Goal: Manage account settings

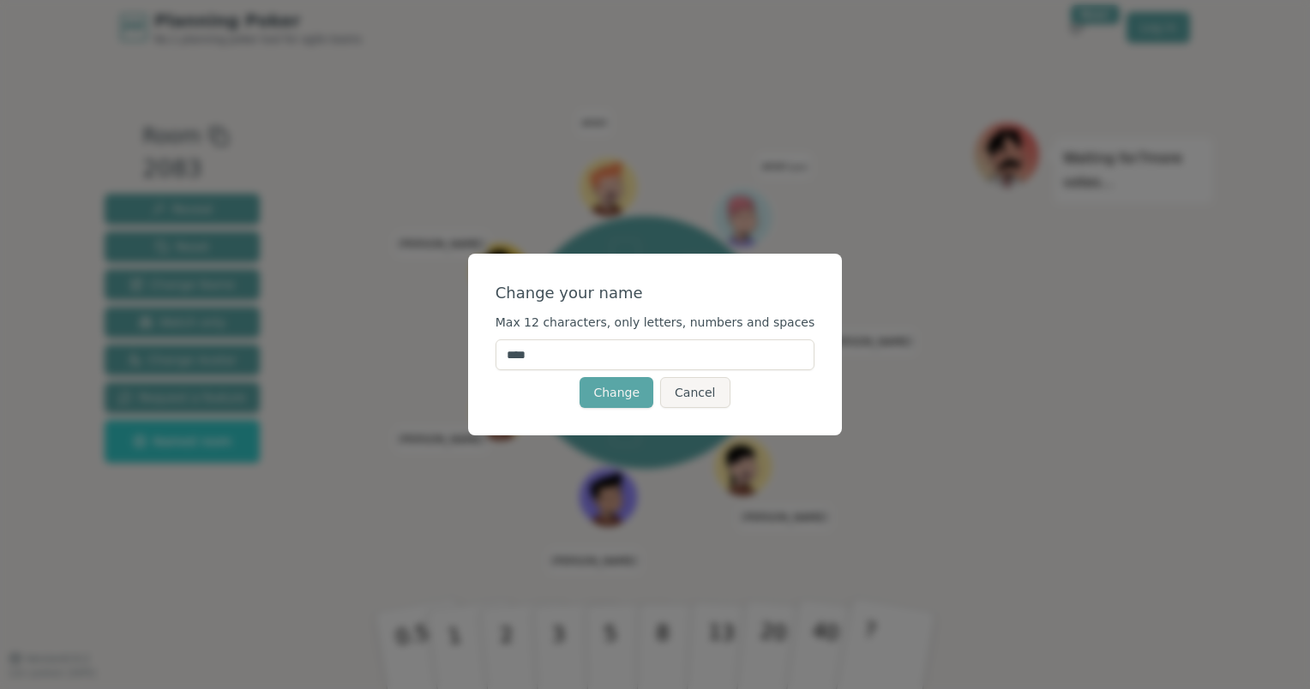
click at [567, 353] on input "****" at bounding box center [656, 355] width 320 height 31
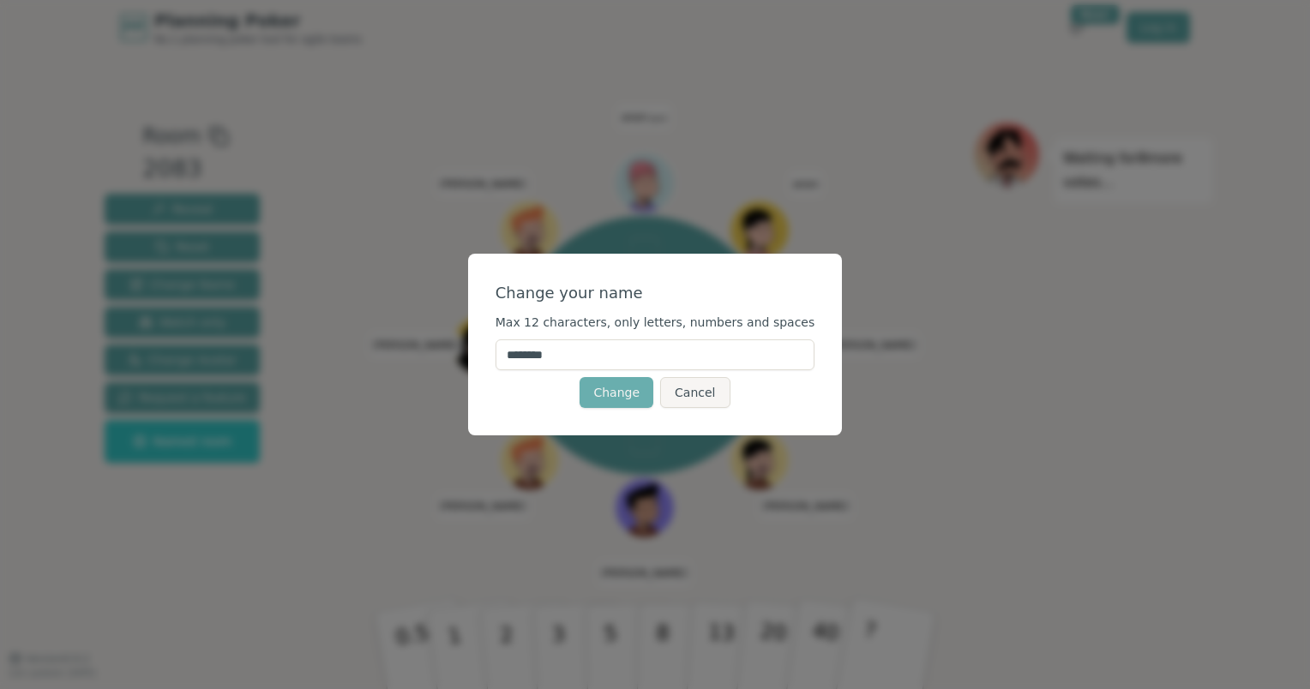
type input "********"
click at [622, 394] on button "Change" at bounding box center [617, 392] width 74 height 31
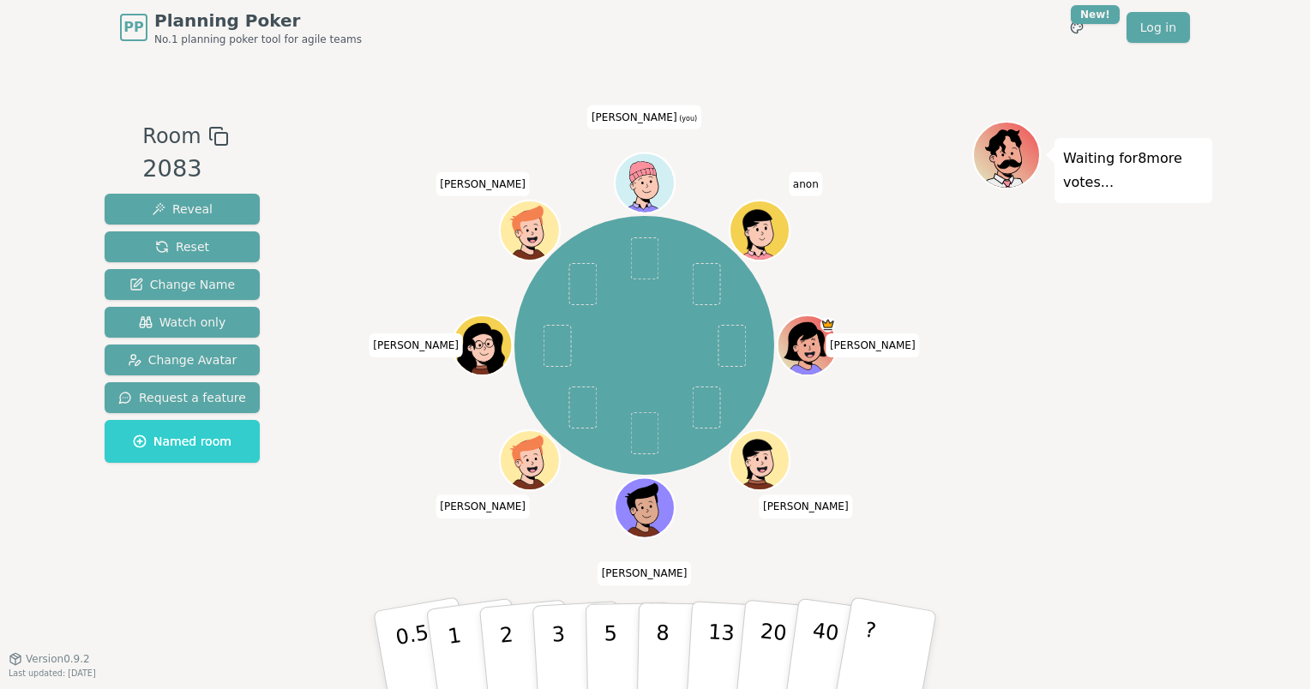
click at [646, 187] on icon at bounding box center [642, 172] width 28 height 45
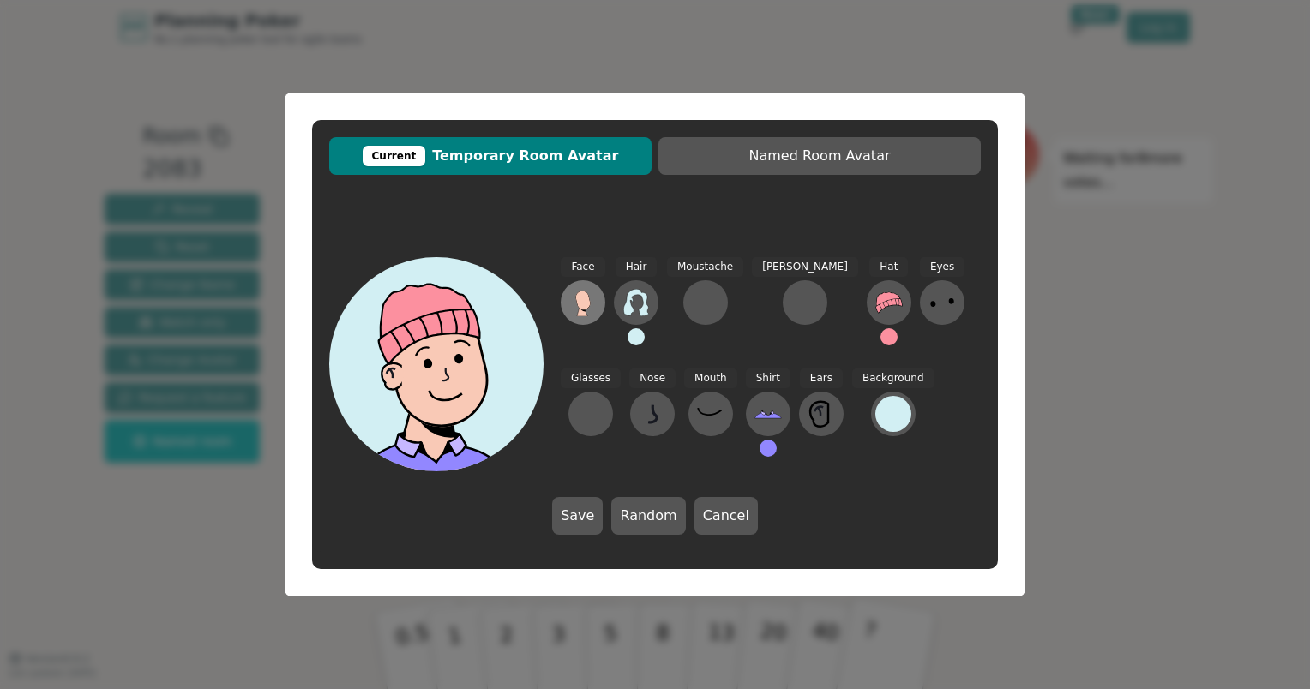
click at [583, 290] on icon at bounding box center [582, 302] width 27 height 27
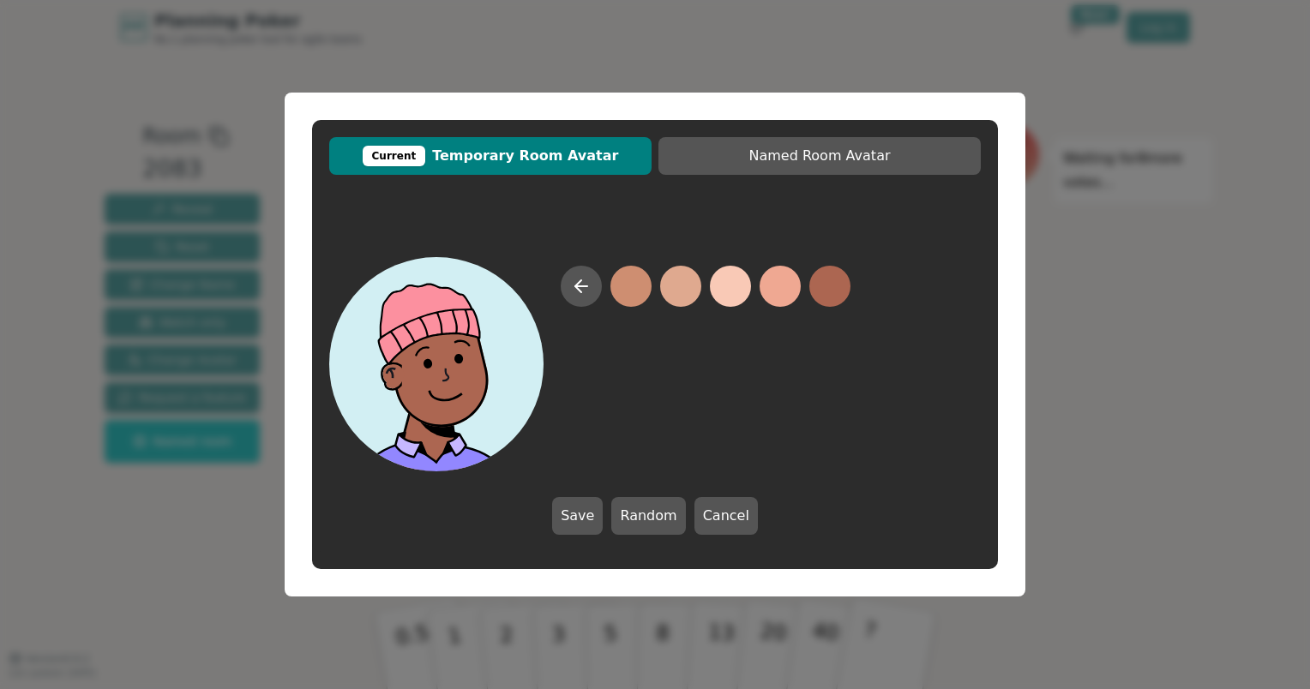
click at [835, 298] on button at bounding box center [830, 286] width 41 height 41
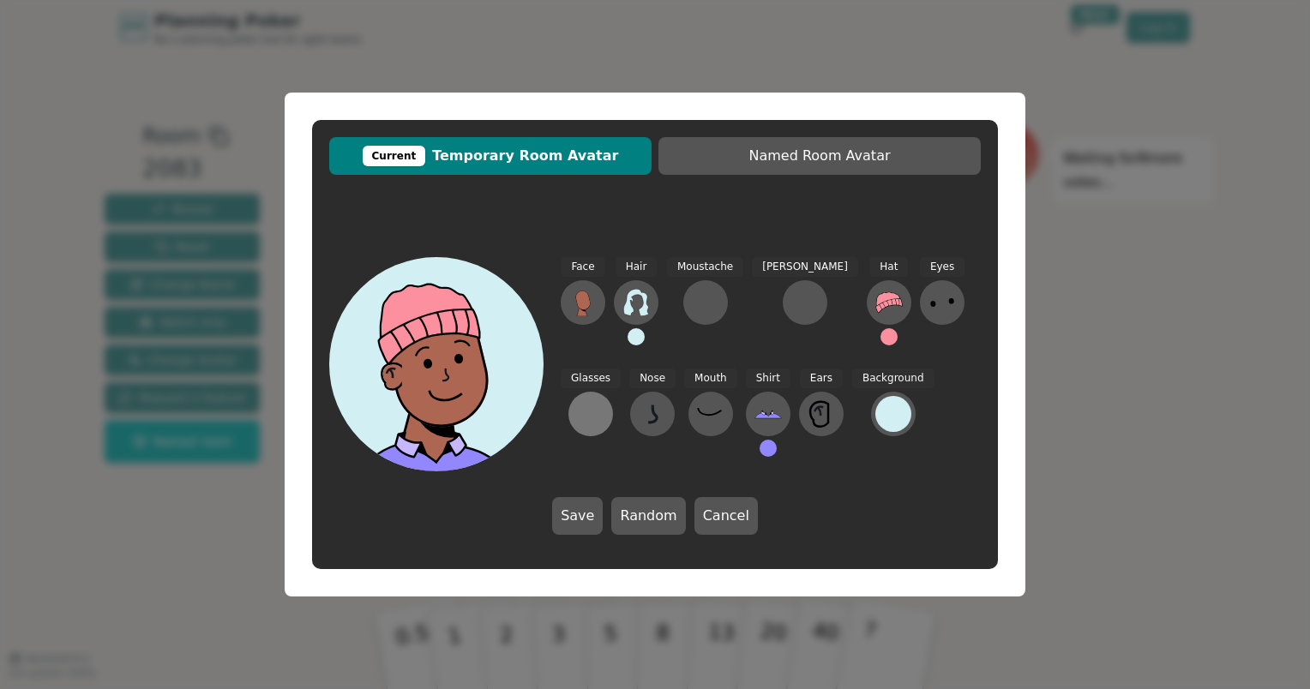
click at [605, 400] on div at bounding box center [590, 413] width 27 height 27
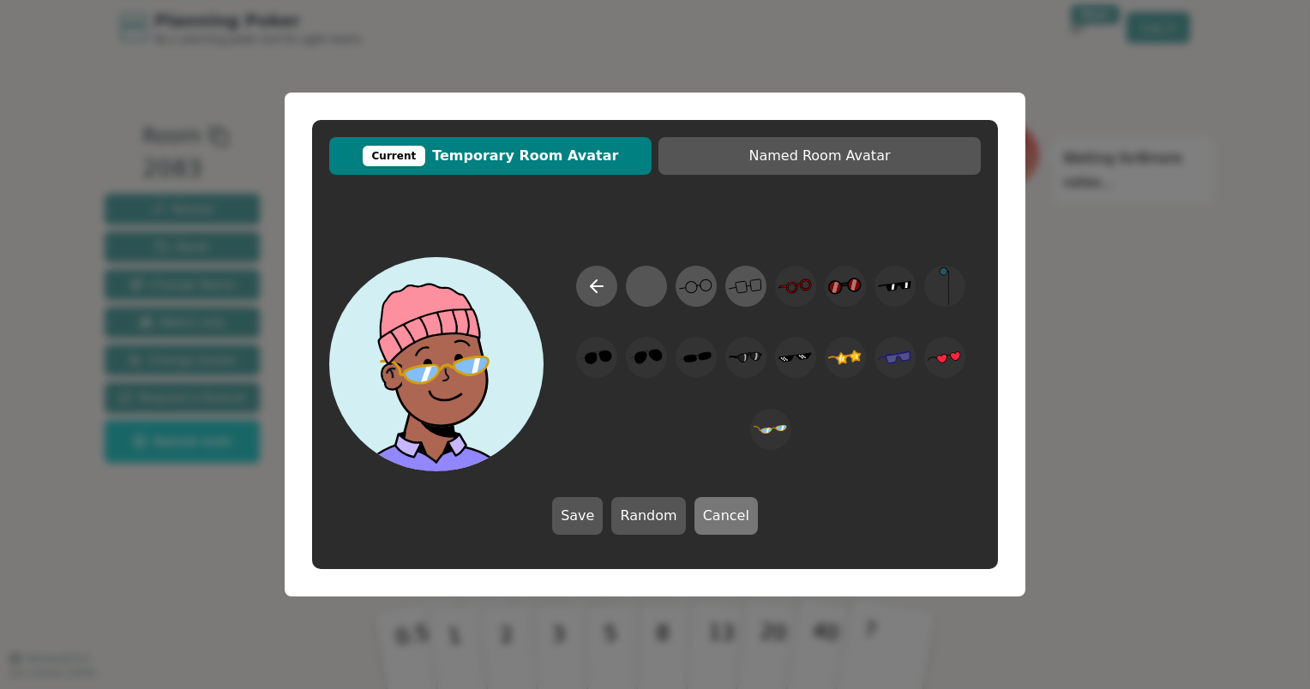
click at [718, 518] on button "Cancel" at bounding box center [726, 516] width 63 height 38
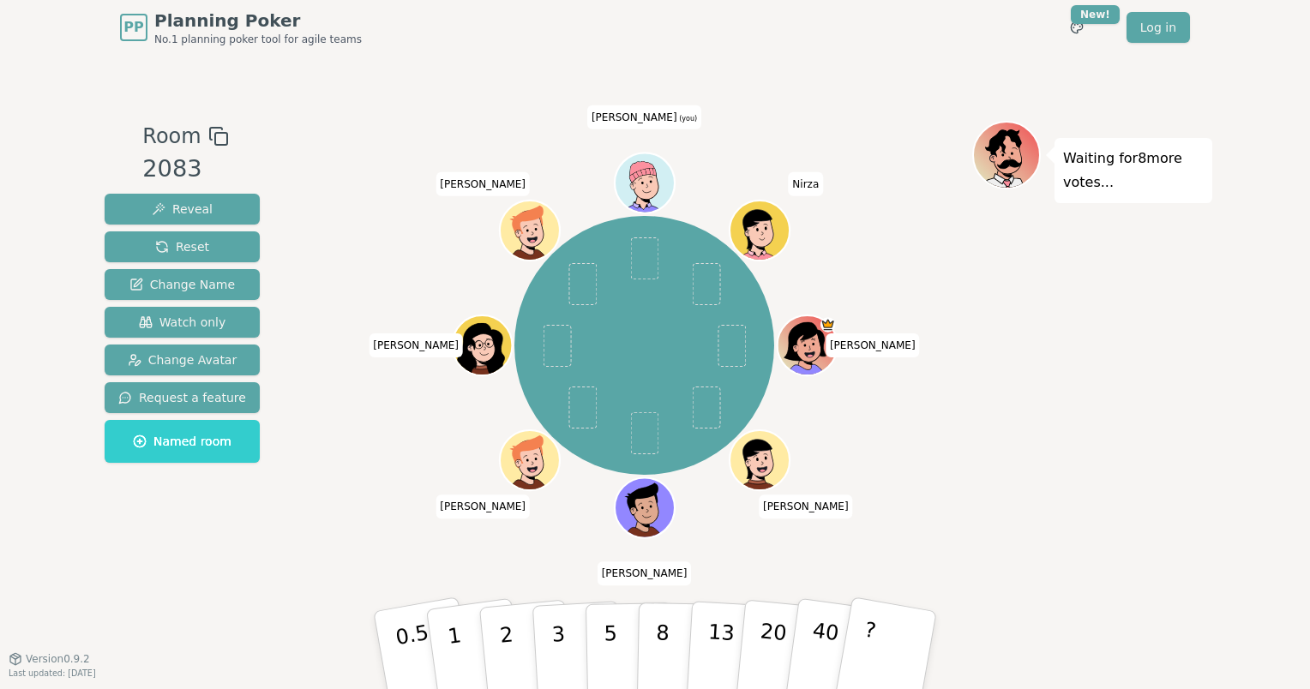
click at [650, 185] on icon at bounding box center [642, 172] width 28 height 45
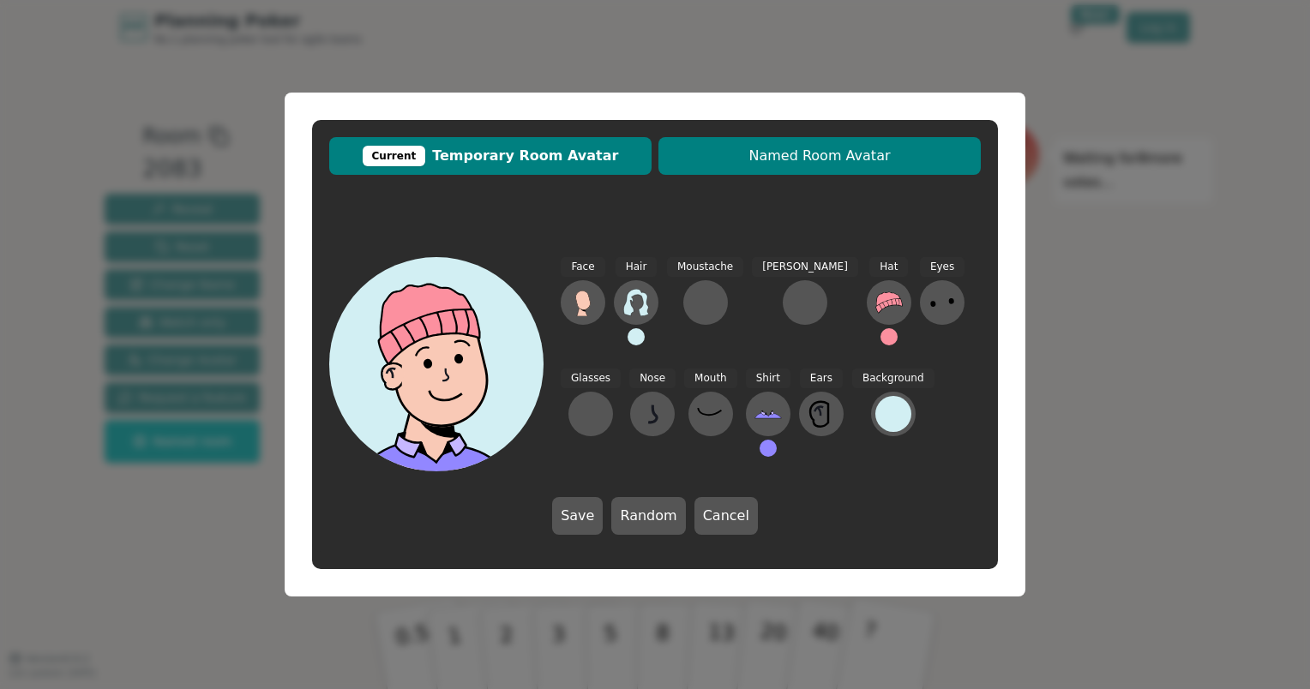
click at [834, 158] on span "Named Room Avatar" at bounding box center [819, 156] width 305 height 21
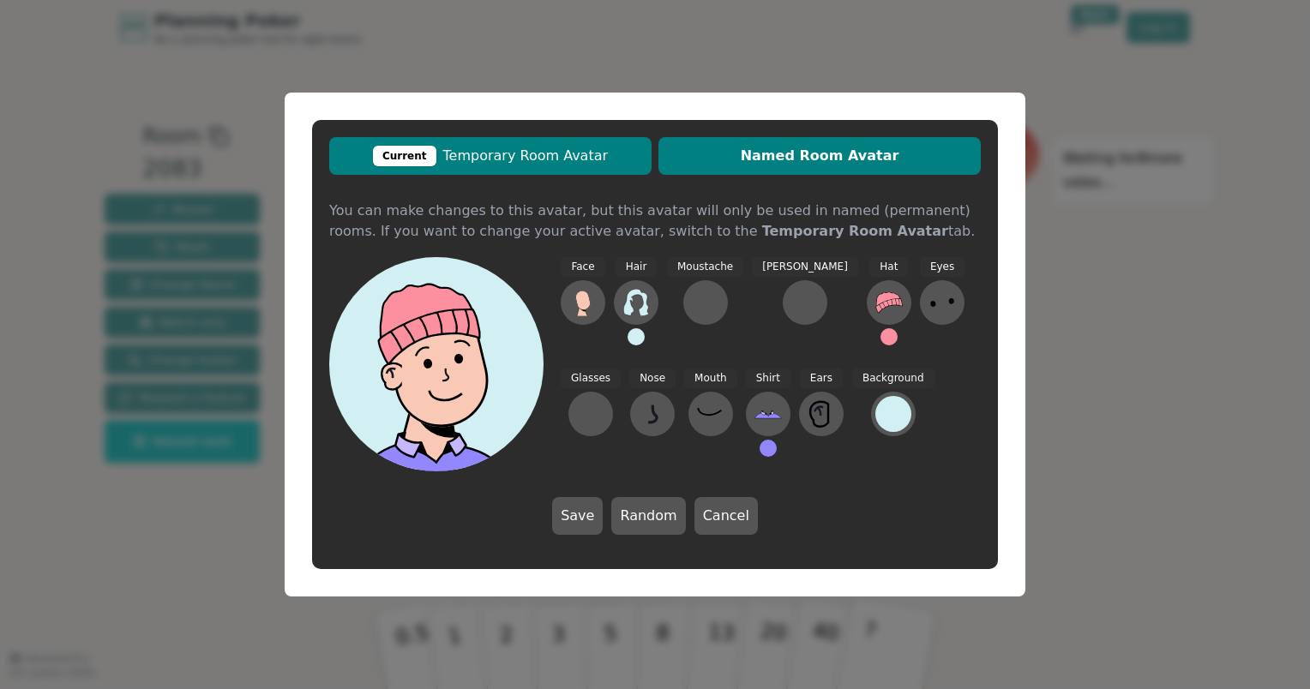
click at [476, 160] on span "Current Temporary Room Avatar" at bounding box center [490, 156] width 305 height 21
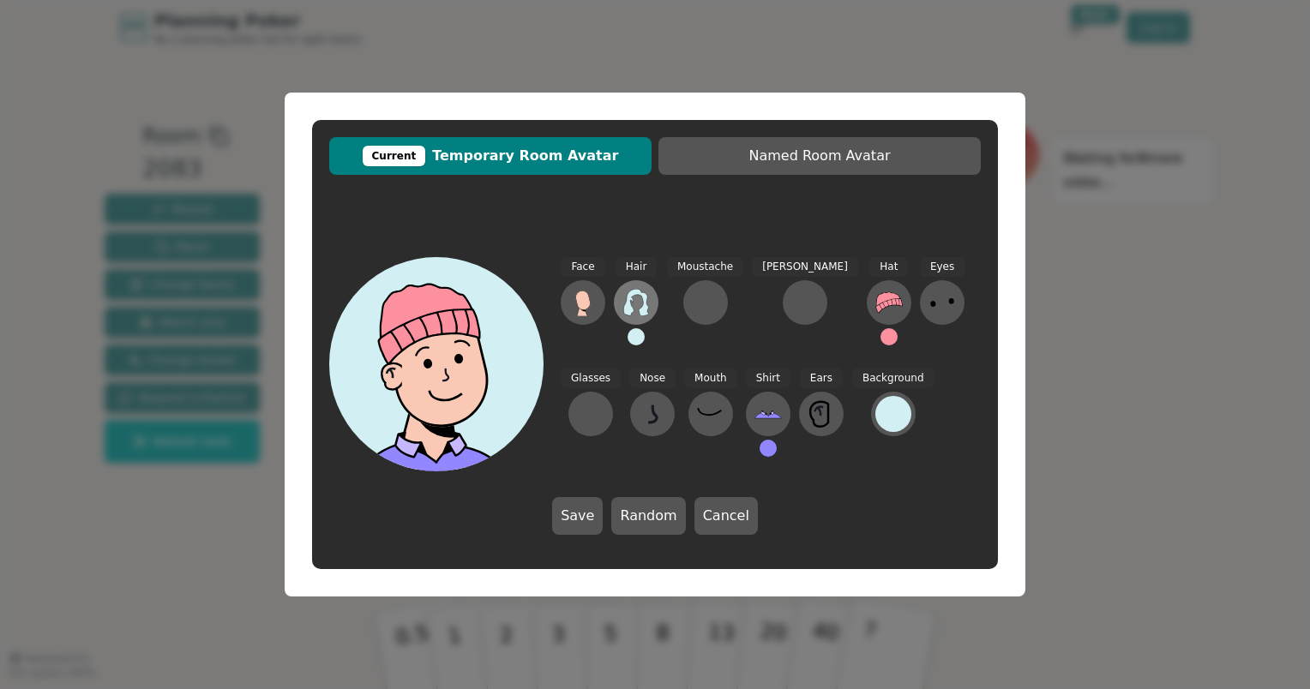
click at [642, 304] on icon at bounding box center [636, 302] width 27 height 27
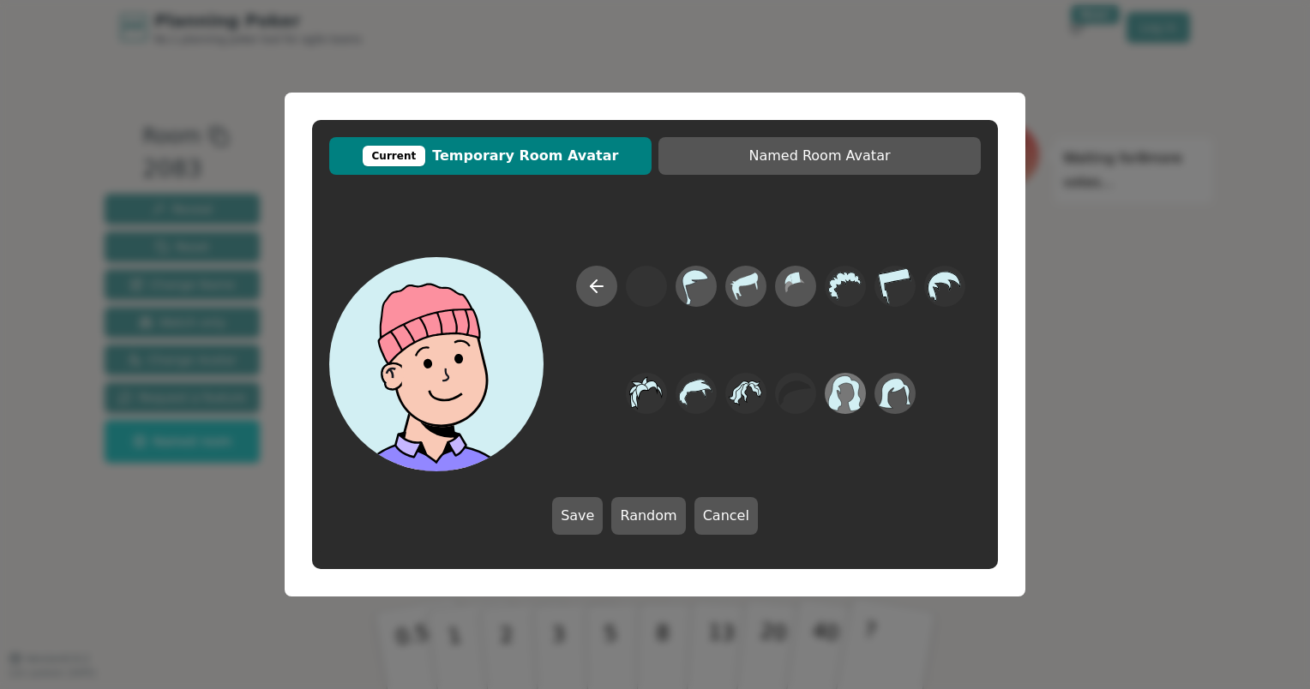
click at [844, 399] on icon at bounding box center [844, 394] width 33 height 39
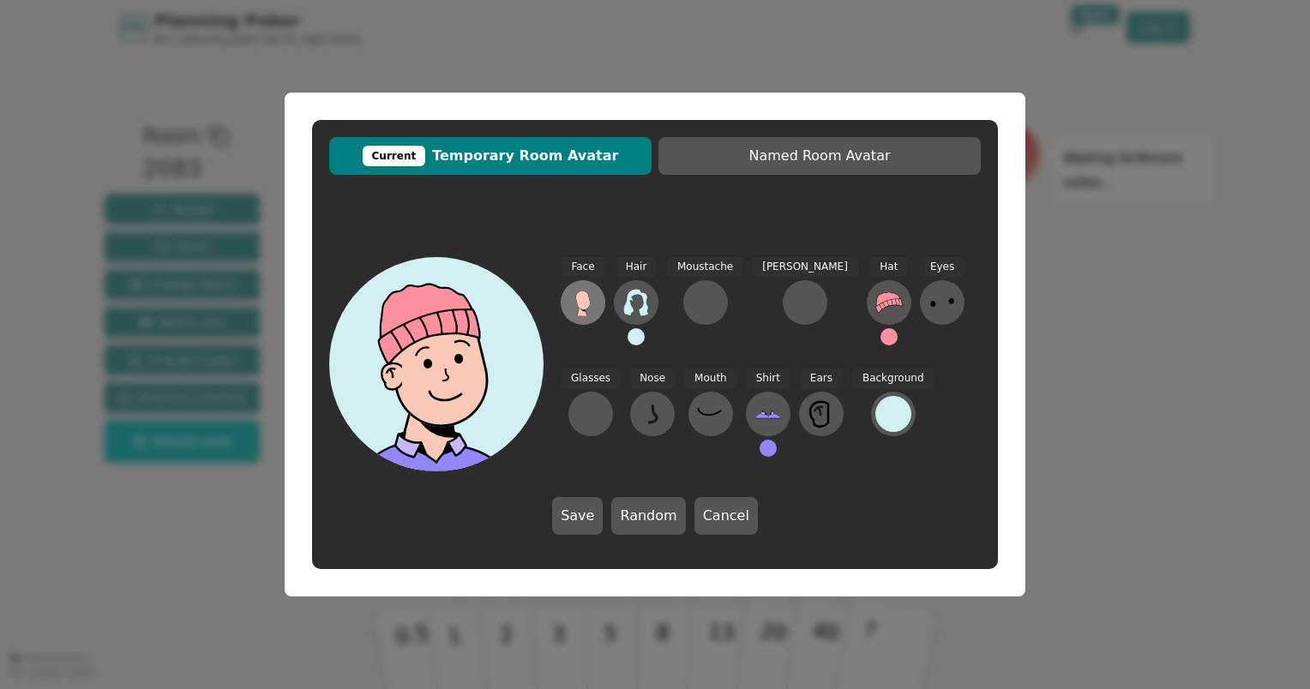
click at [582, 298] on icon at bounding box center [582, 300] width 15 height 19
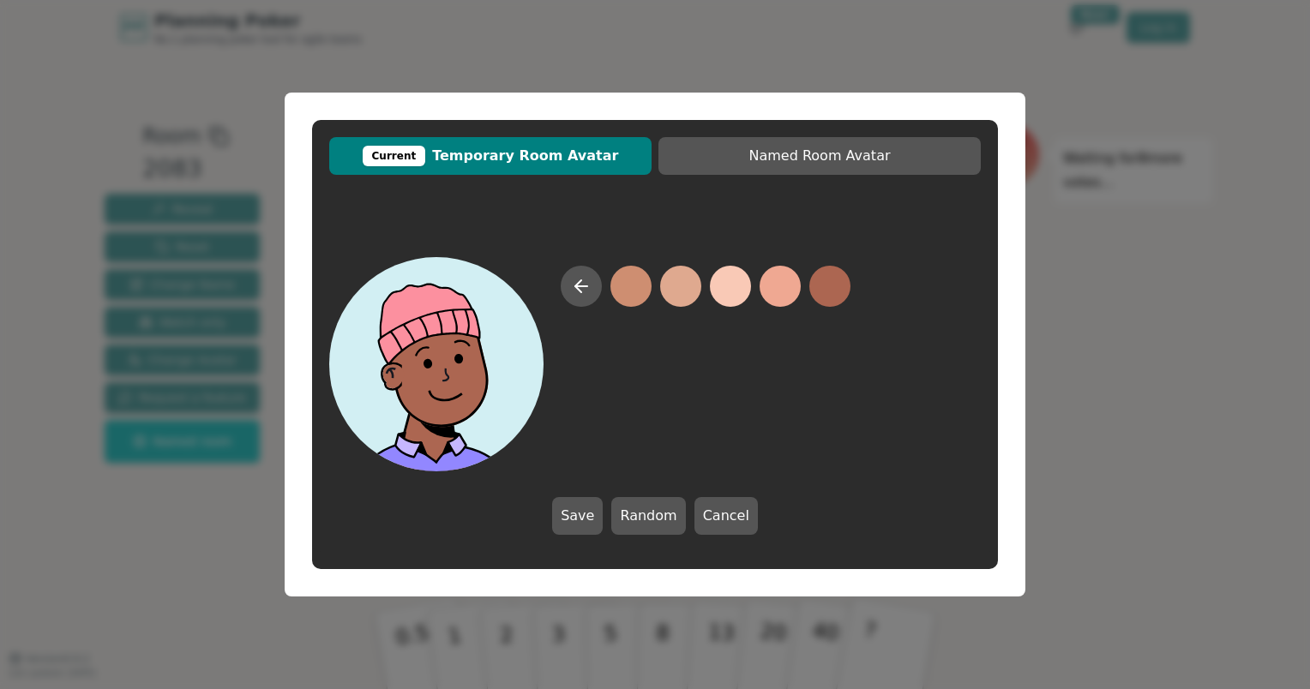
click at [833, 290] on button at bounding box center [830, 286] width 41 height 41
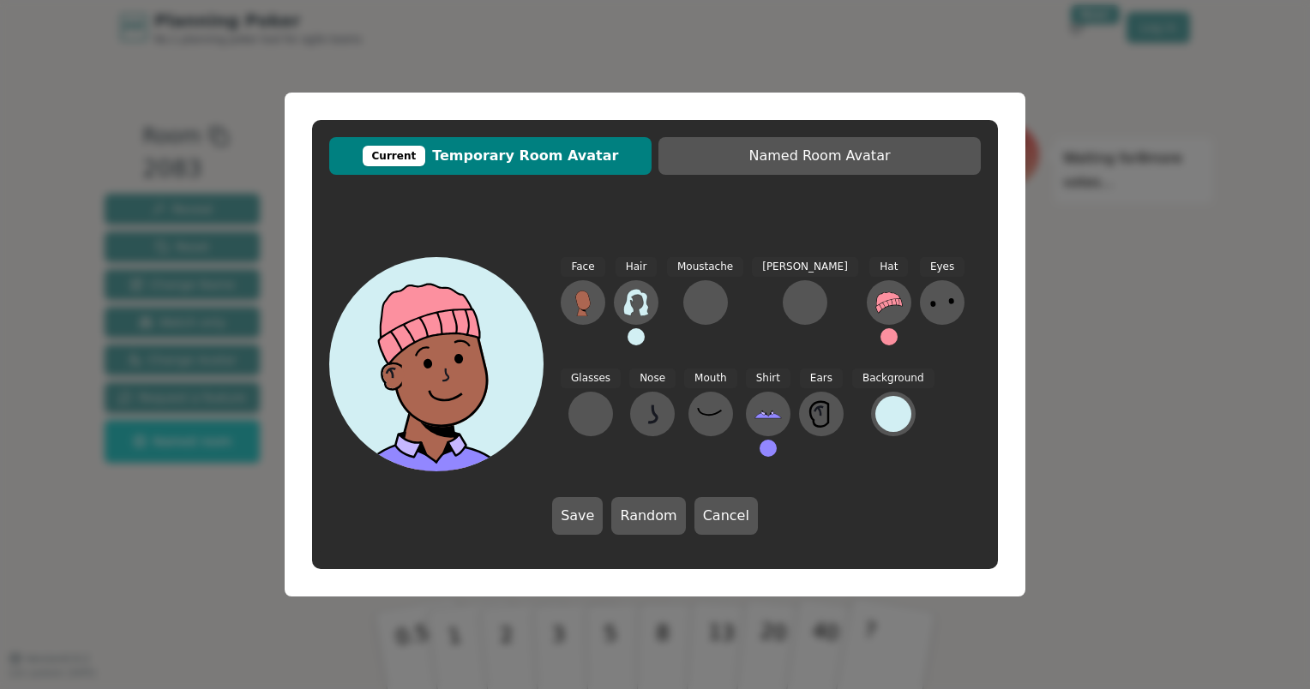
click at [638, 334] on button at bounding box center [636, 336] width 17 height 17
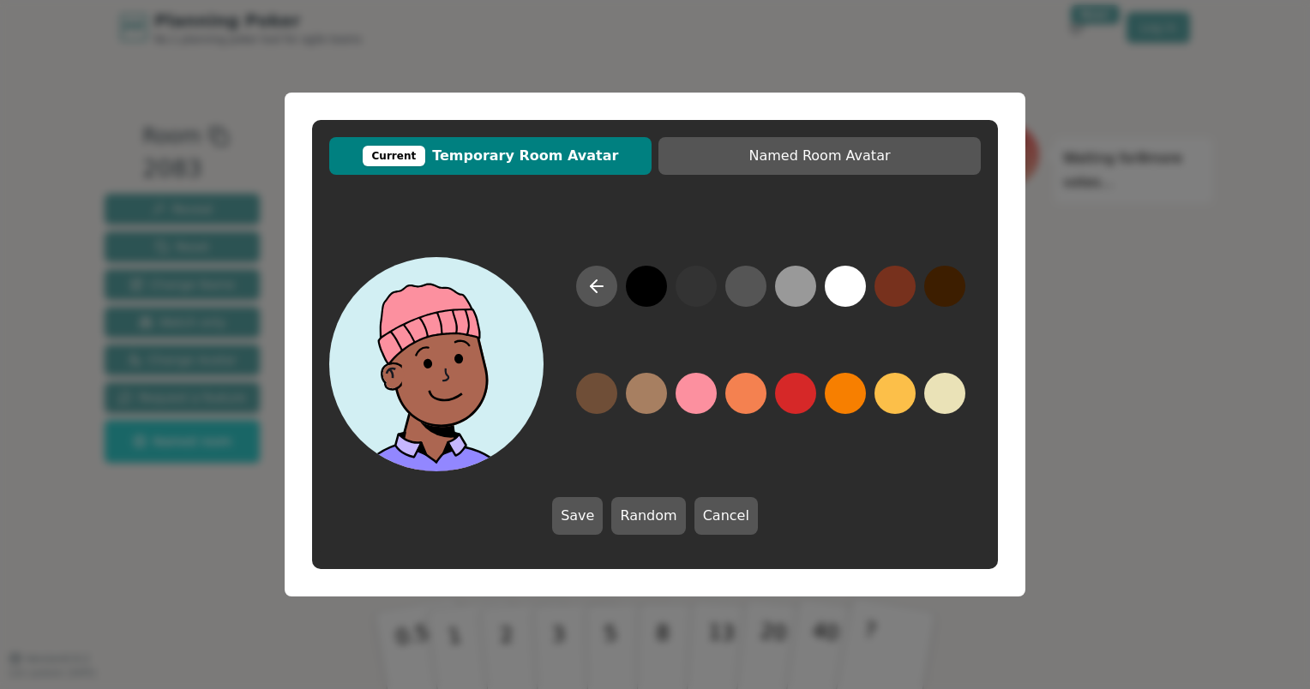
click at [648, 288] on button at bounding box center [646, 286] width 41 height 41
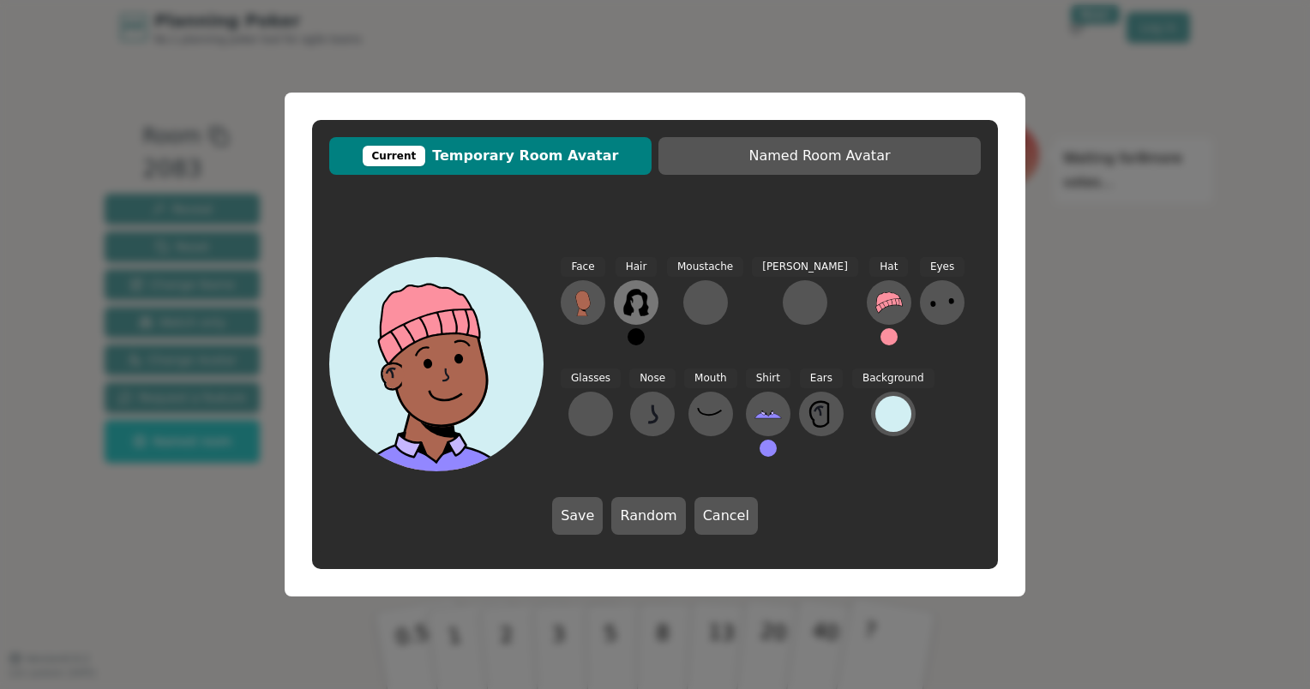
click at [645, 299] on icon at bounding box center [635, 302] width 25 height 27
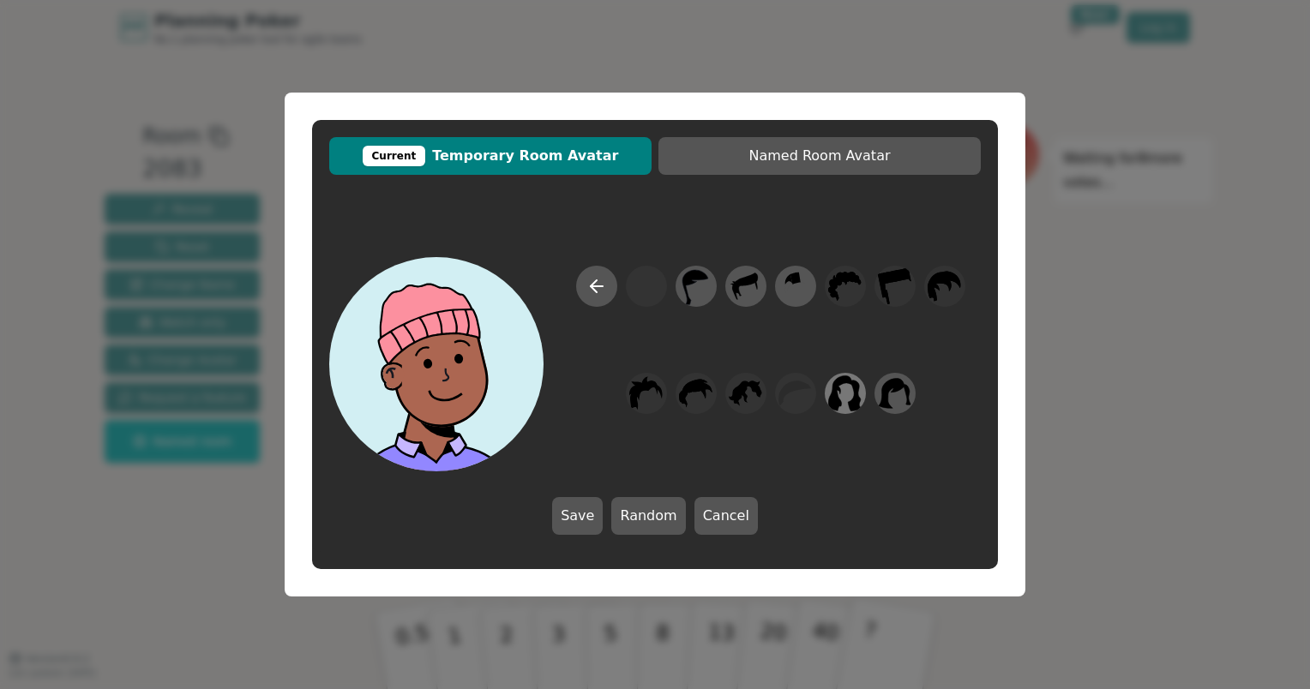
click at [858, 392] on icon at bounding box center [845, 394] width 33 height 36
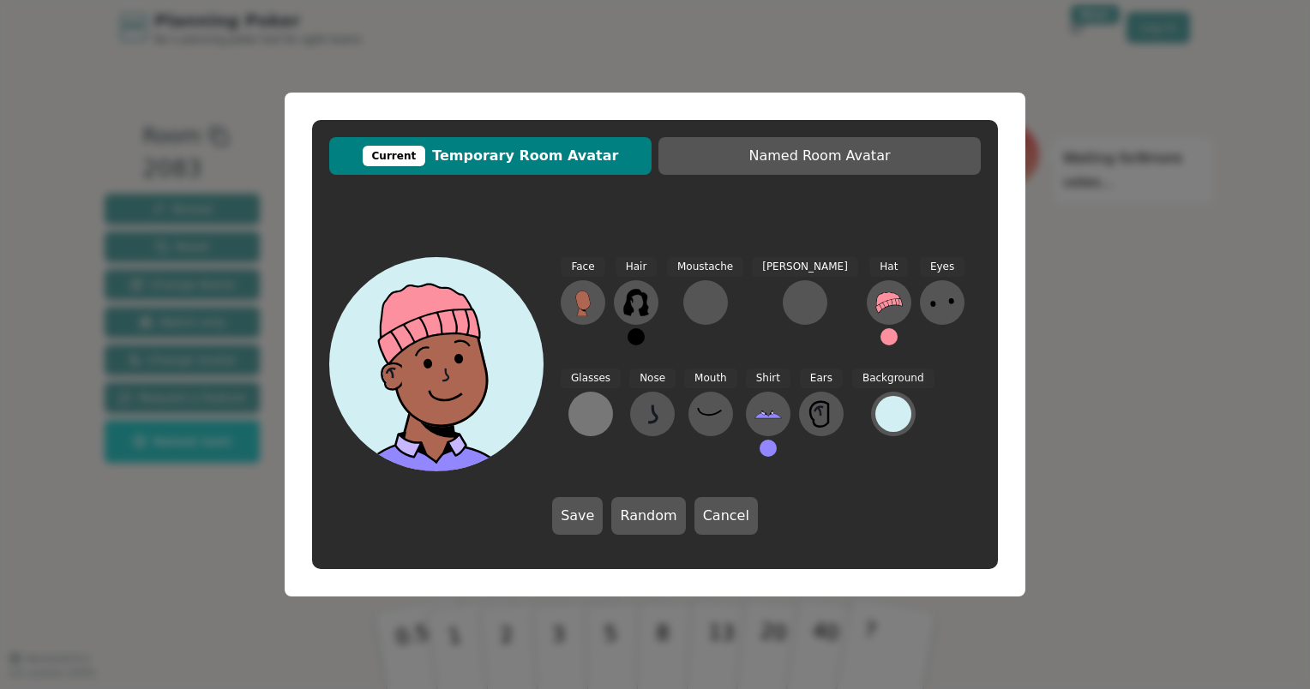
click at [605, 400] on div at bounding box center [590, 413] width 27 height 27
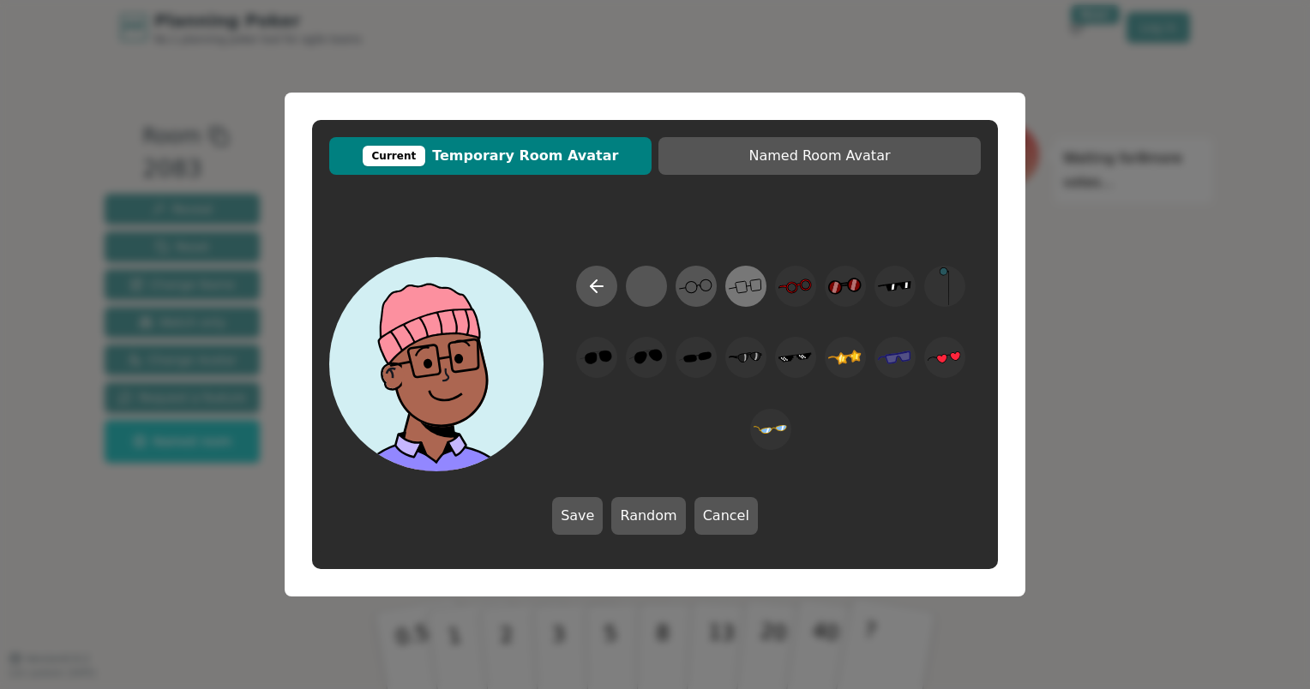
click at [758, 286] on icon at bounding box center [745, 287] width 33 height 39
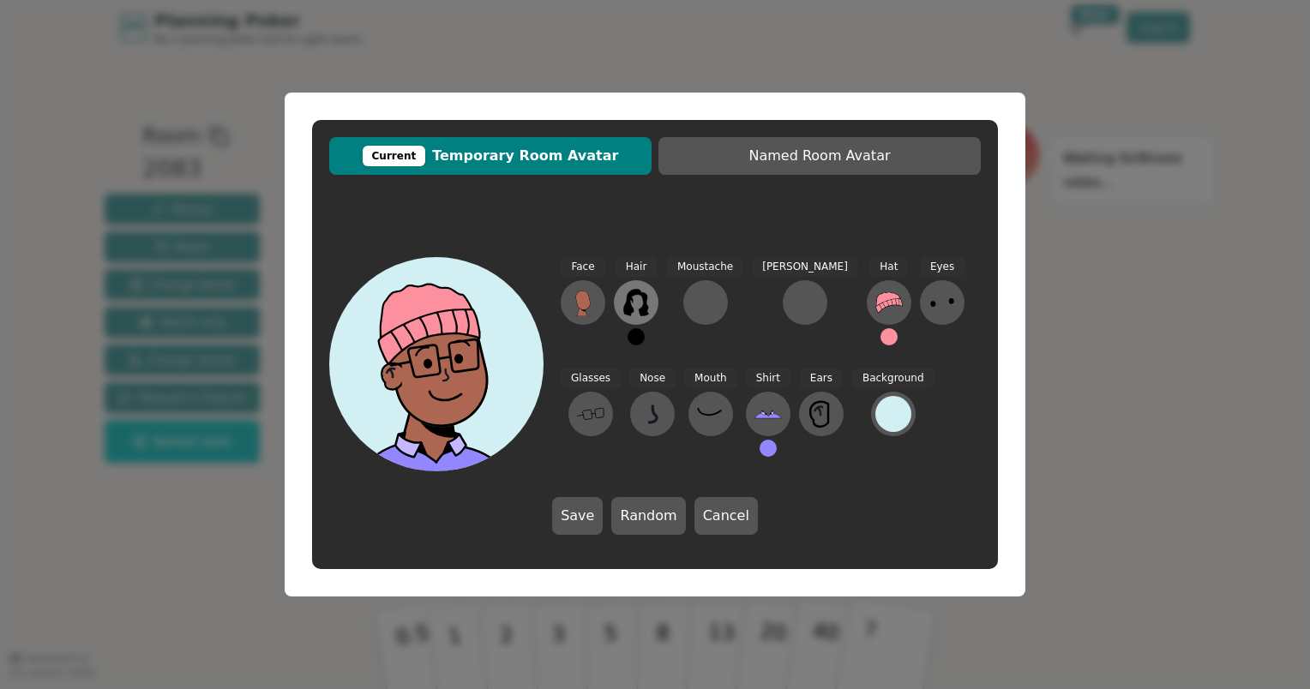
click at [633, 298] on icon at bounding box center [636, 302] width 27 height 27
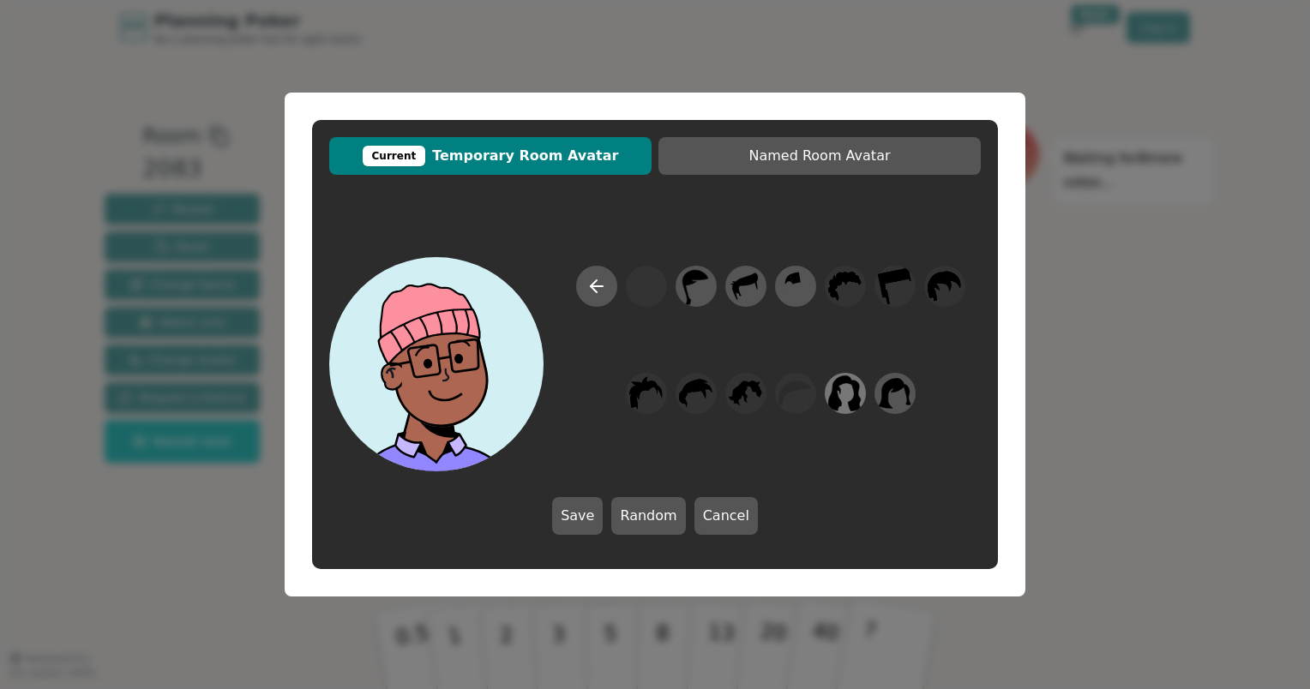
click at [846, 394] on icon at bounding box center [844, 394] width 33 height 39
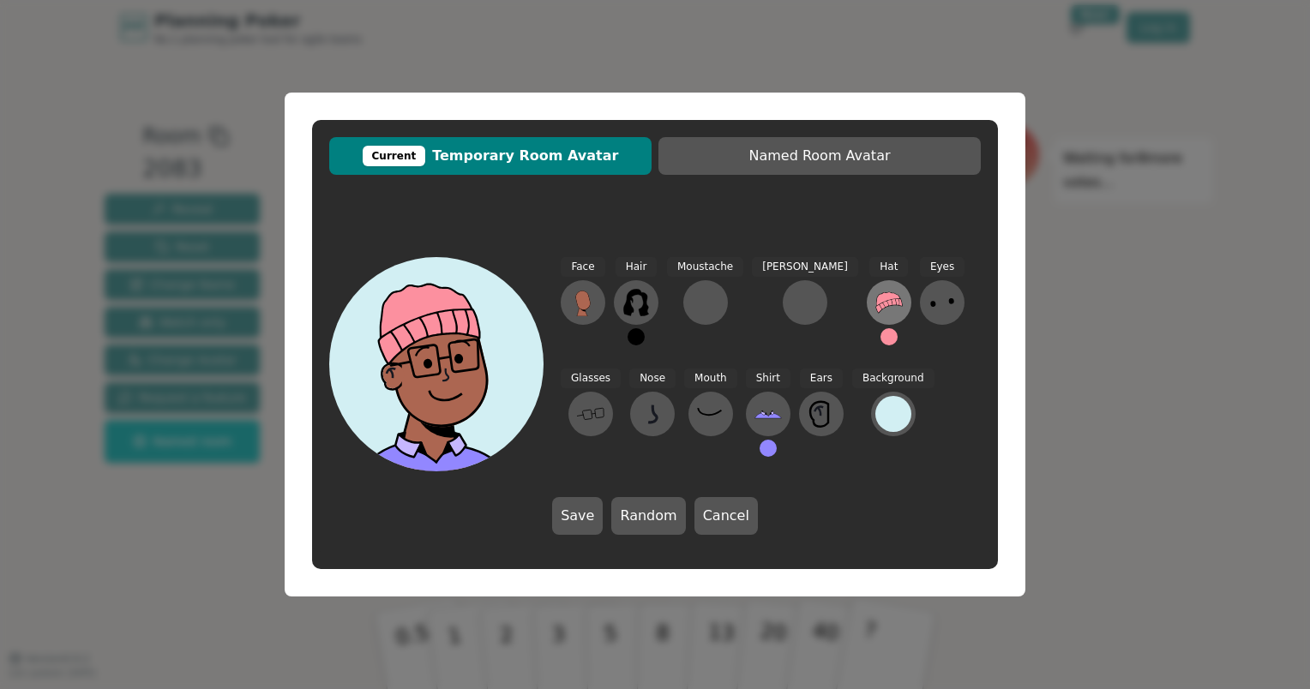
click at [867, 316] on button at bounding box center [889, 302] width 45 height 45
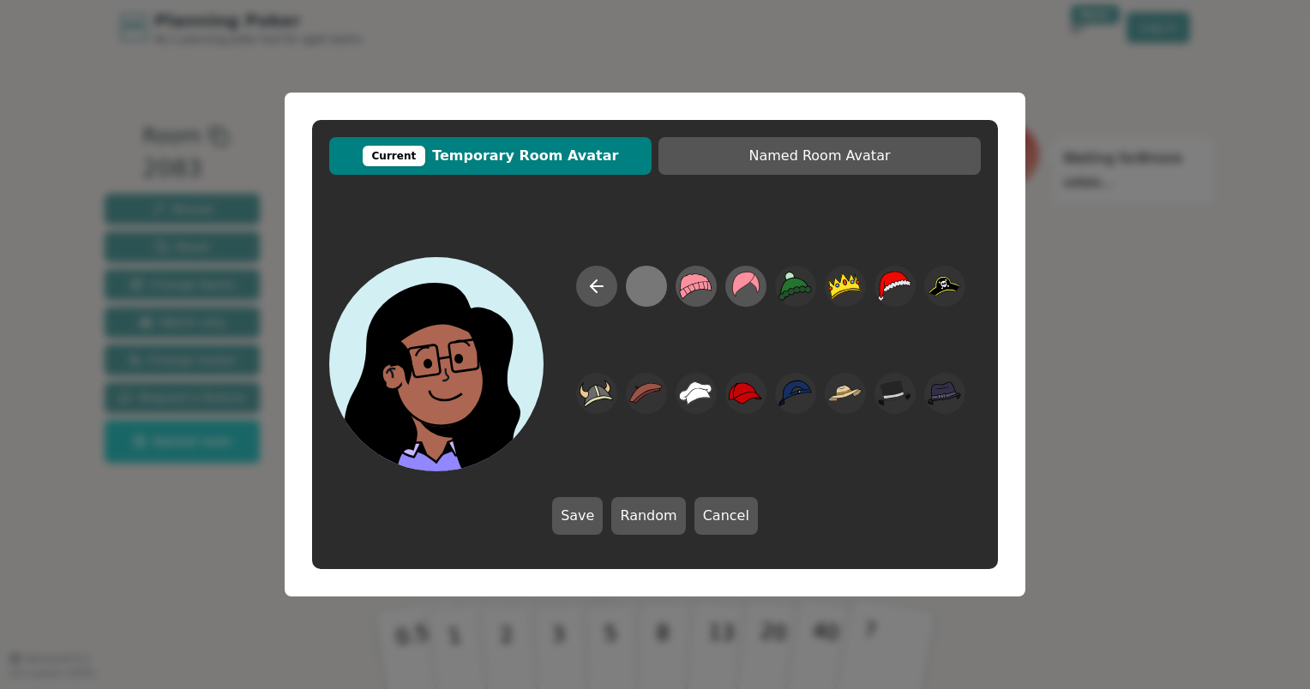
click at [648, 280] on div at bounding box center [645, 287] width 33 height 39
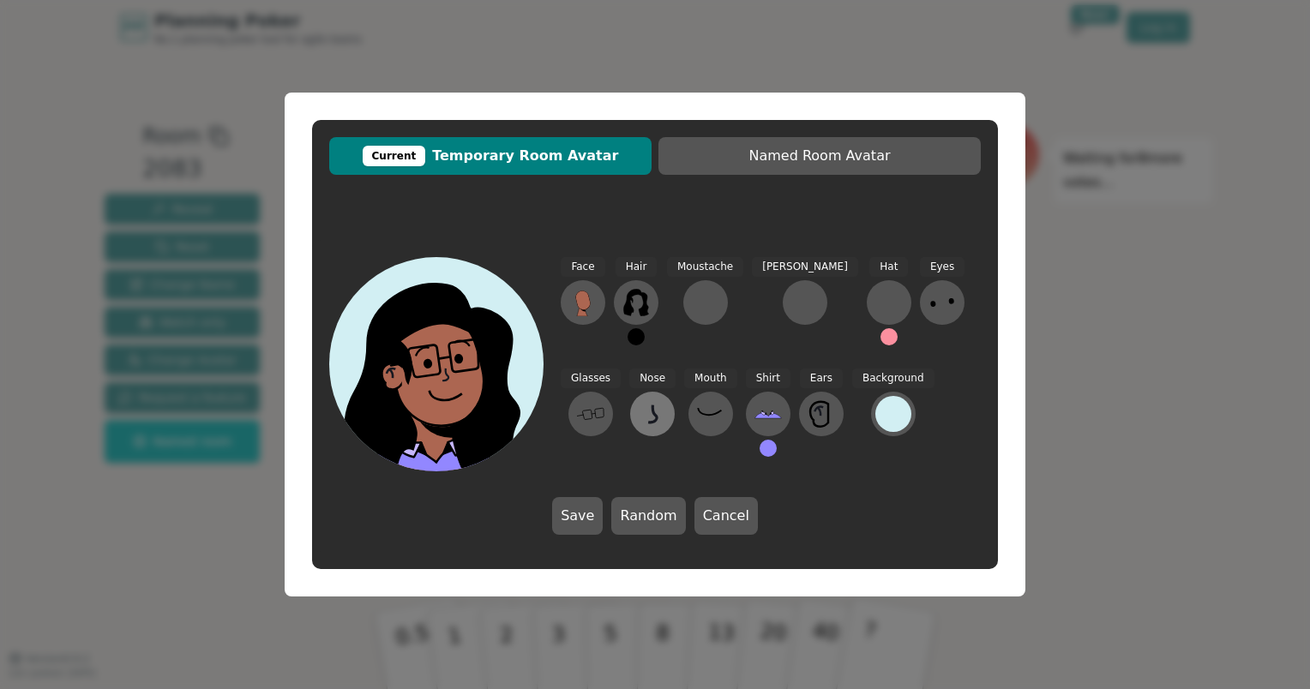
click at [639, 411] on icon at bounding box center [652, 413] width 27 height 27
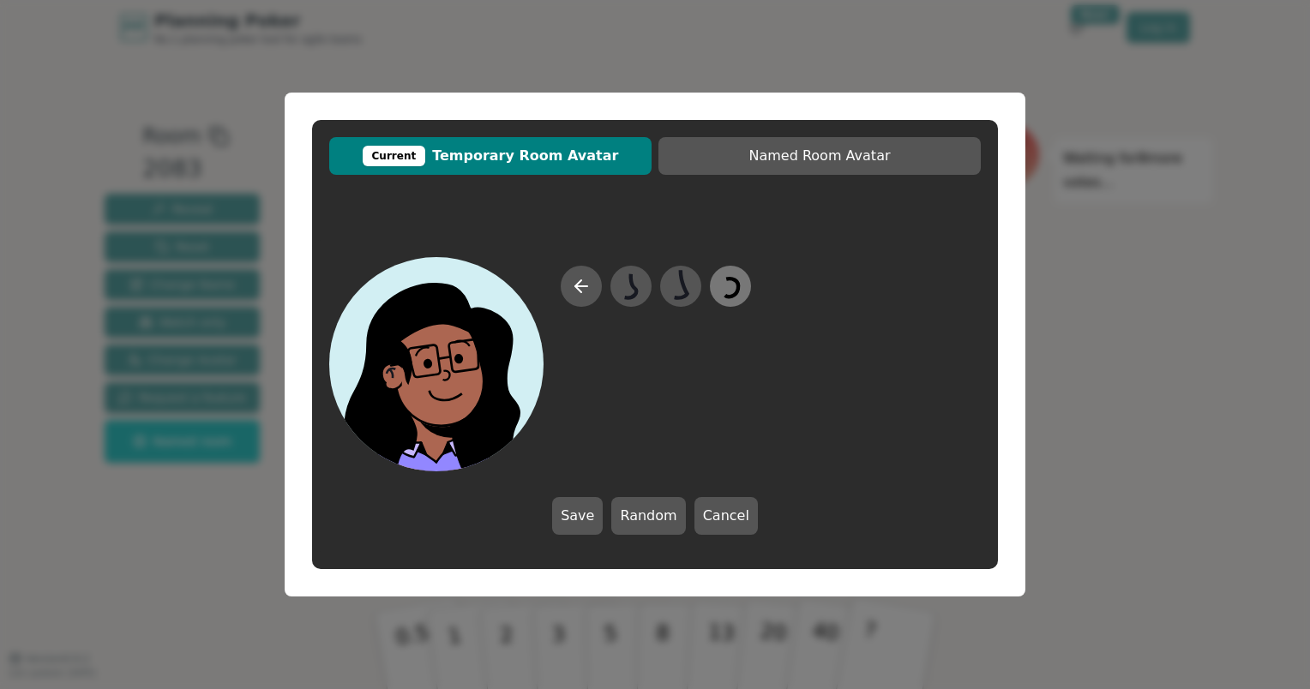
click at [739, 283] on icon at bounding box center [733, 288] width 14 height 18
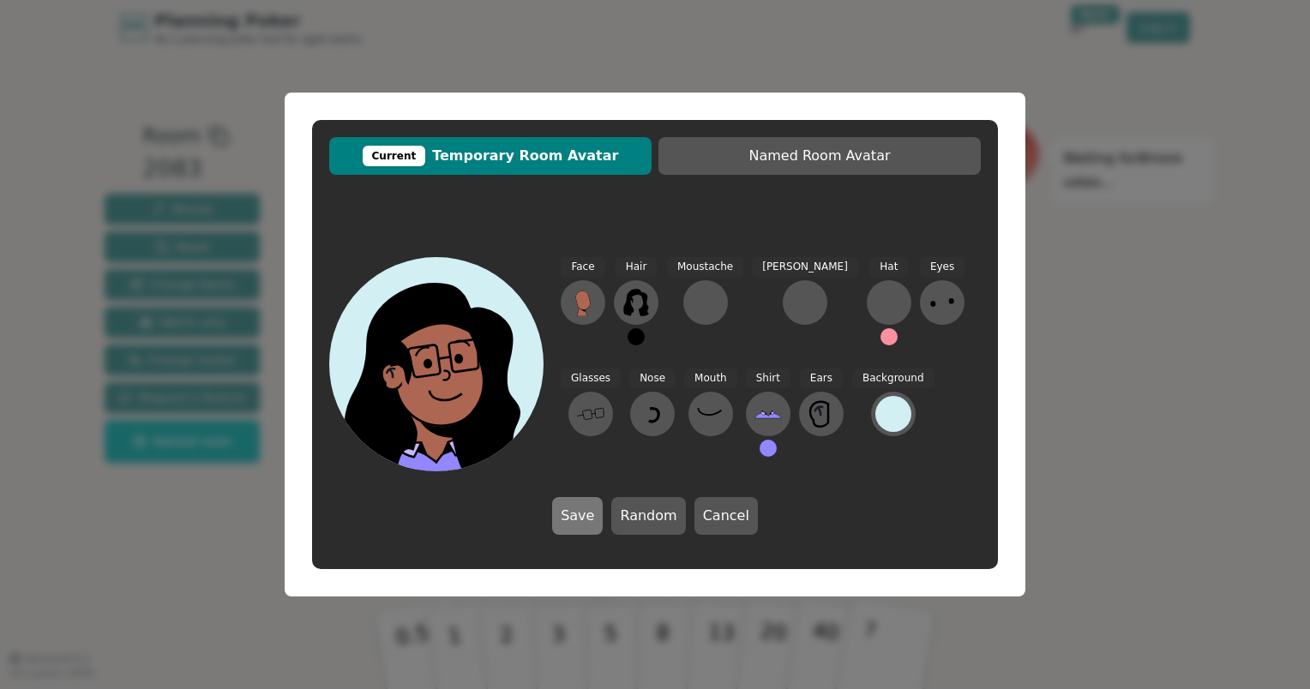
click at [588, 521] on button "Save" at bounding box center [577, 516] width 51 height 38
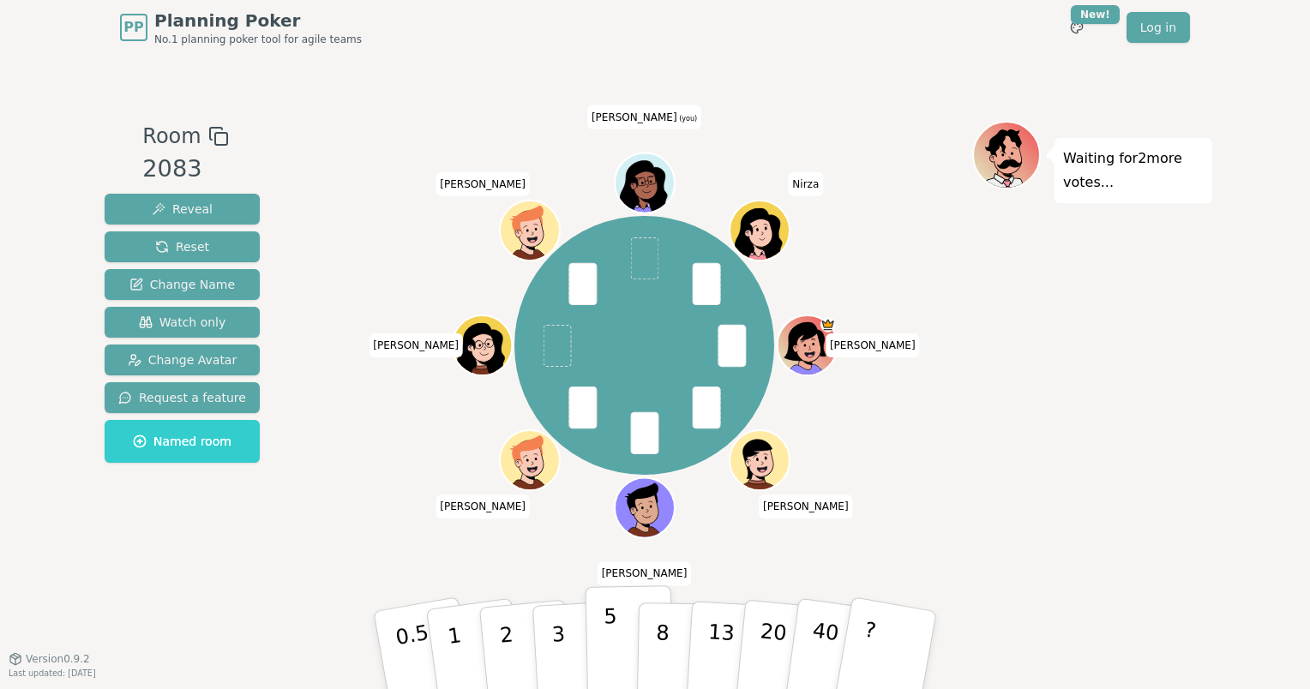
click at [616, 633] on button "5" at bounding box center [630, 651] width 88 height 130
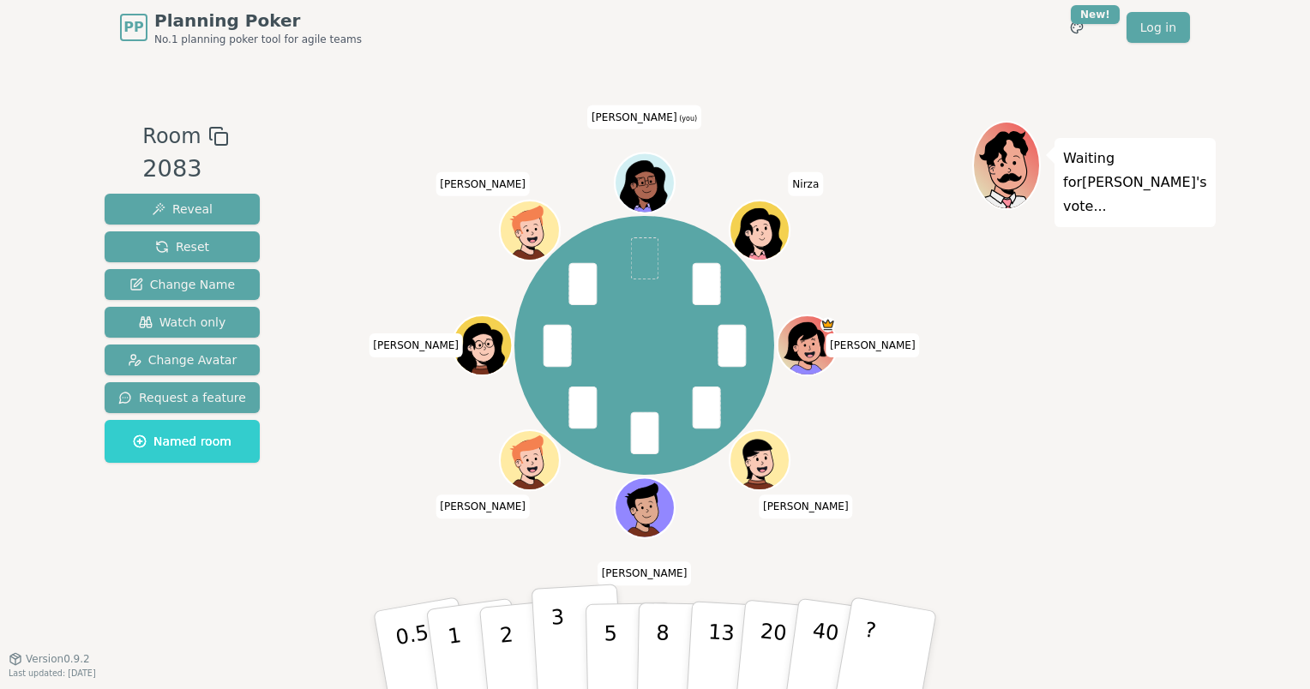
click at [563, 617] on button "3" at bounding box center [578, 651] width 93 height 134
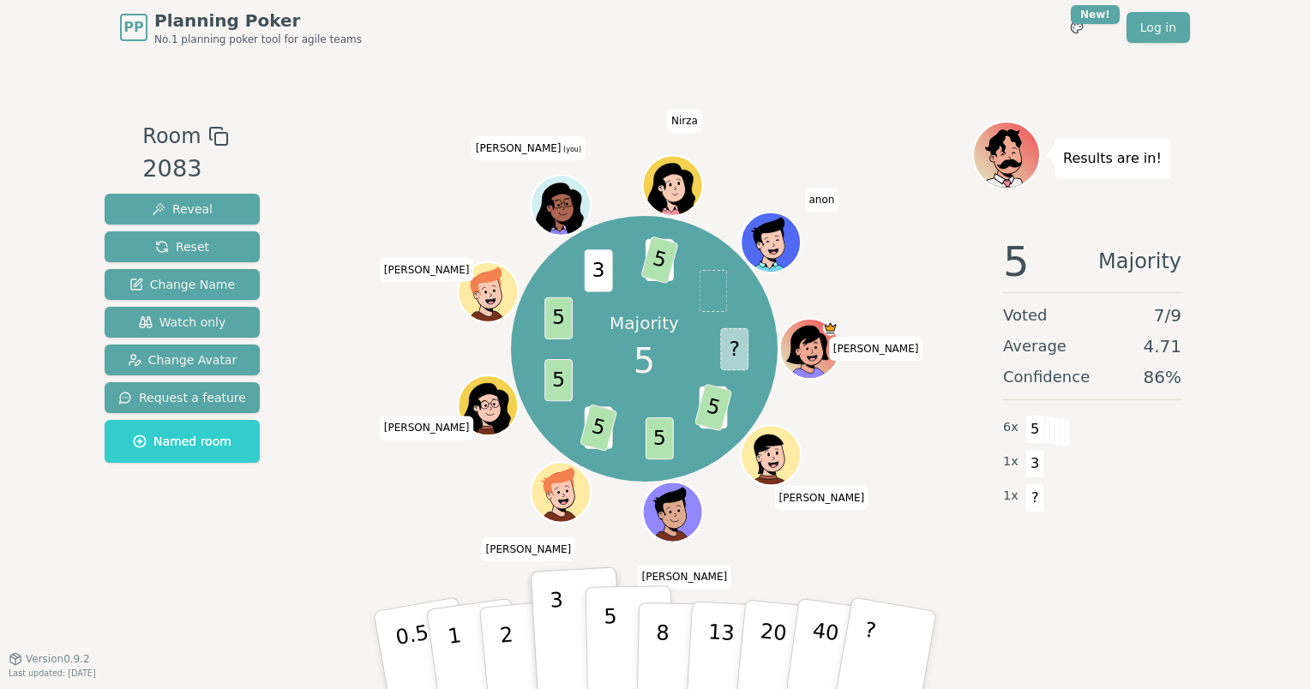
click at [613, 624] on p "5" at bounding box center [611, 651] width 15 height 93
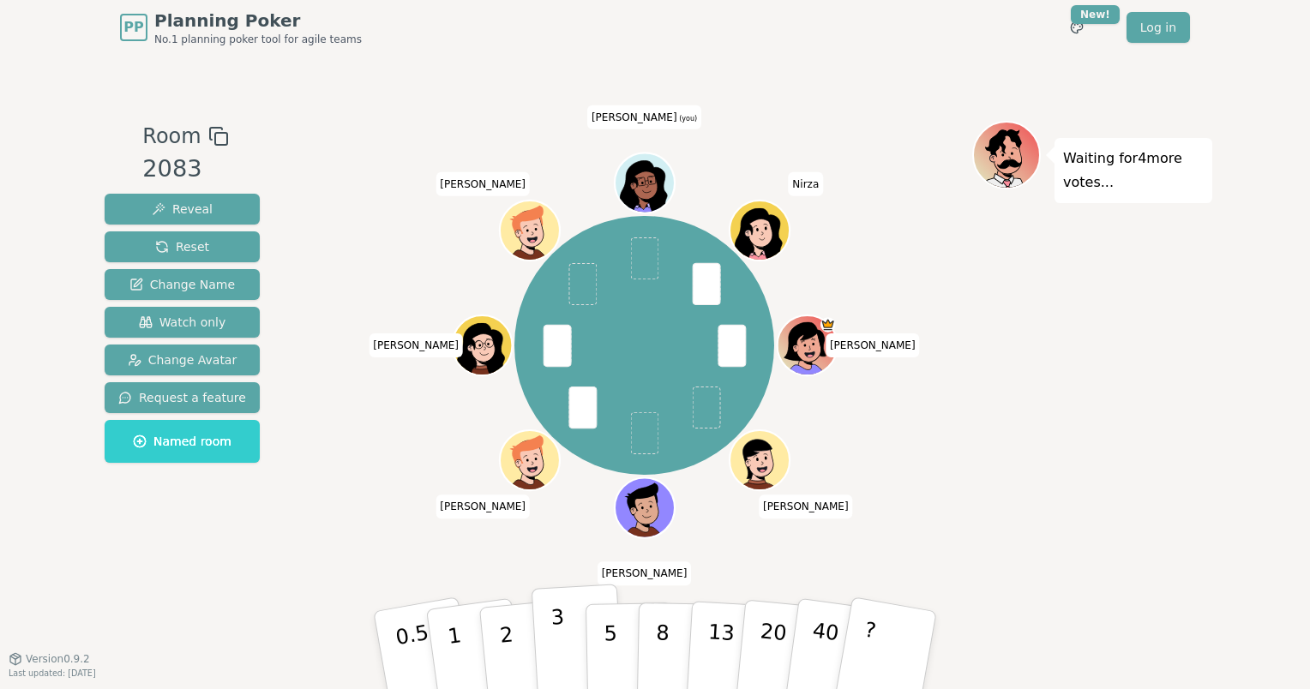
click at [563, 621] on button "3" at bounding box center [578, 651] width 93 height 134
click at [457, 636] on p "1" at bounding box center [457, 652] width 26 height 93
